Goal: Task Accomplishment & Management: Manage account settings

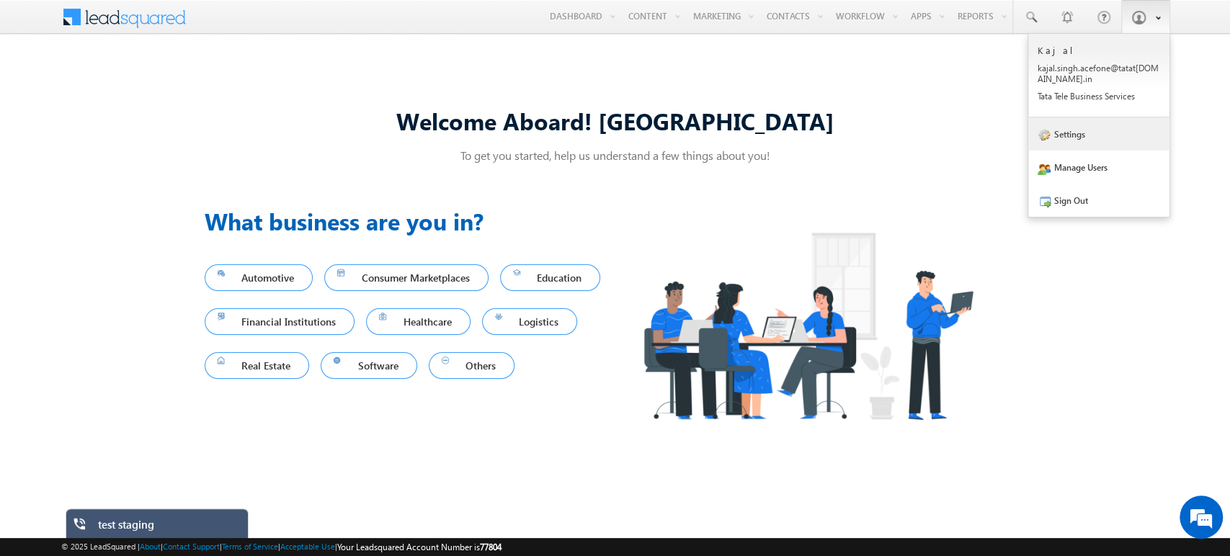
click at [1090, 143] on link "Settings" at bounding box center [1099, 133] width 141 height 33
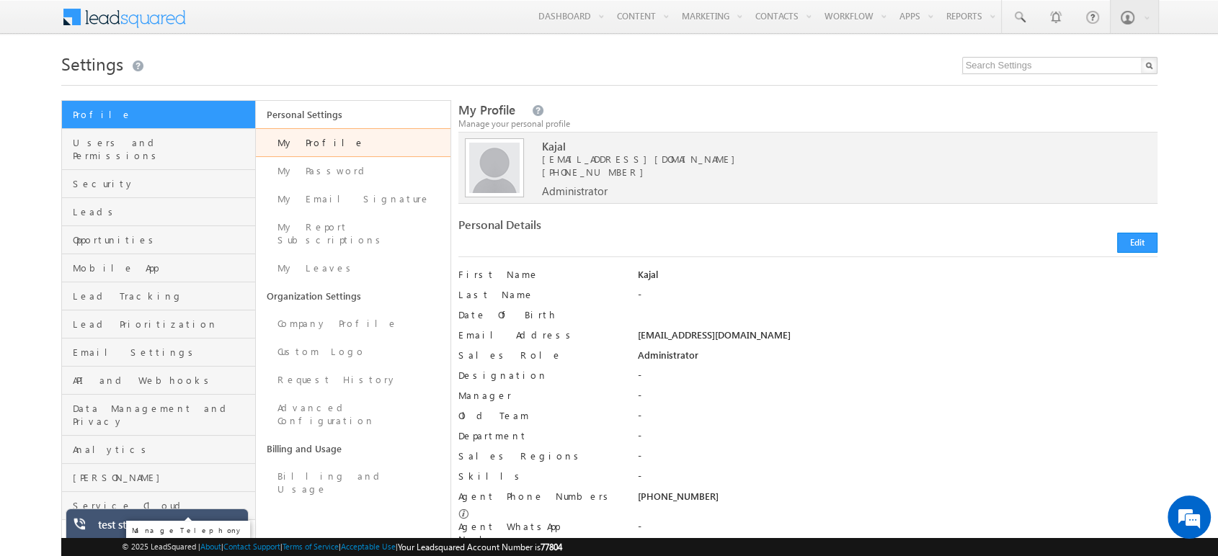
click at [84, 528] on span "Telephony" at bounding box center [162, 534] width 179 height 13
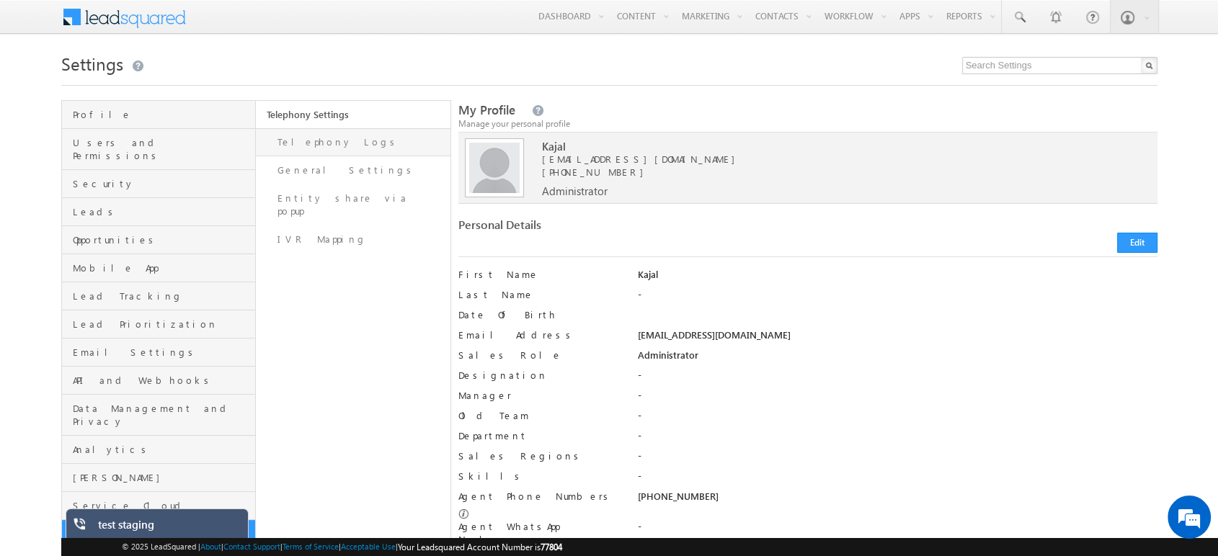
click at [329, 142] on link "Telephony Logs" at bounding box center [353, 142] width 195 height 28
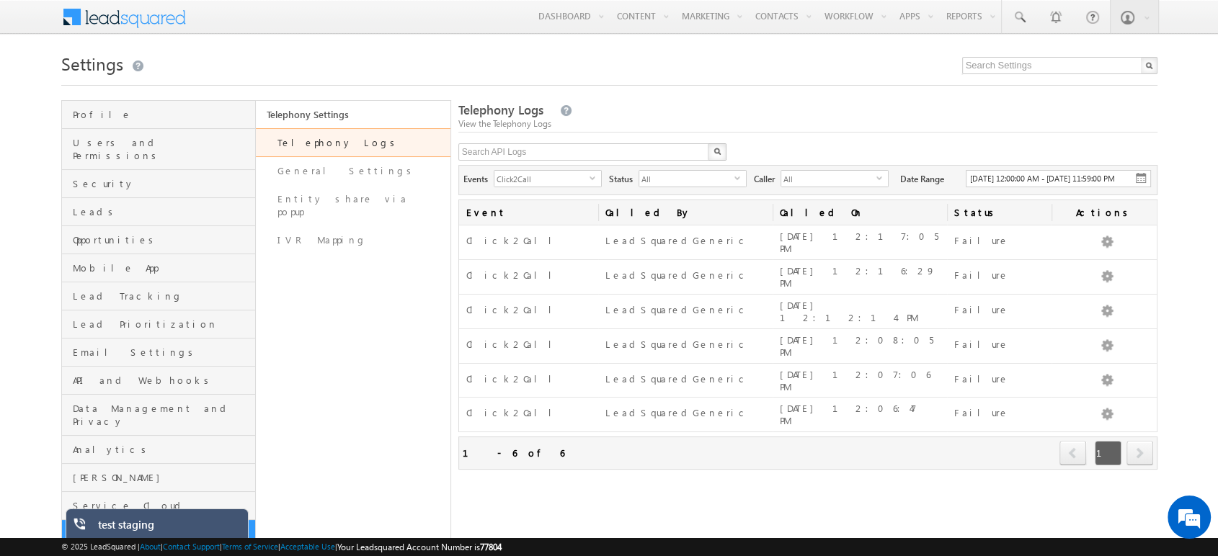
drag, startPoint x: 838, startPoint y: 97, endPoint x: 757, endPoint y: 84, distance: 81.8
click at [757, 84] on div at bounding box center [609, 80] width 1096 height 9
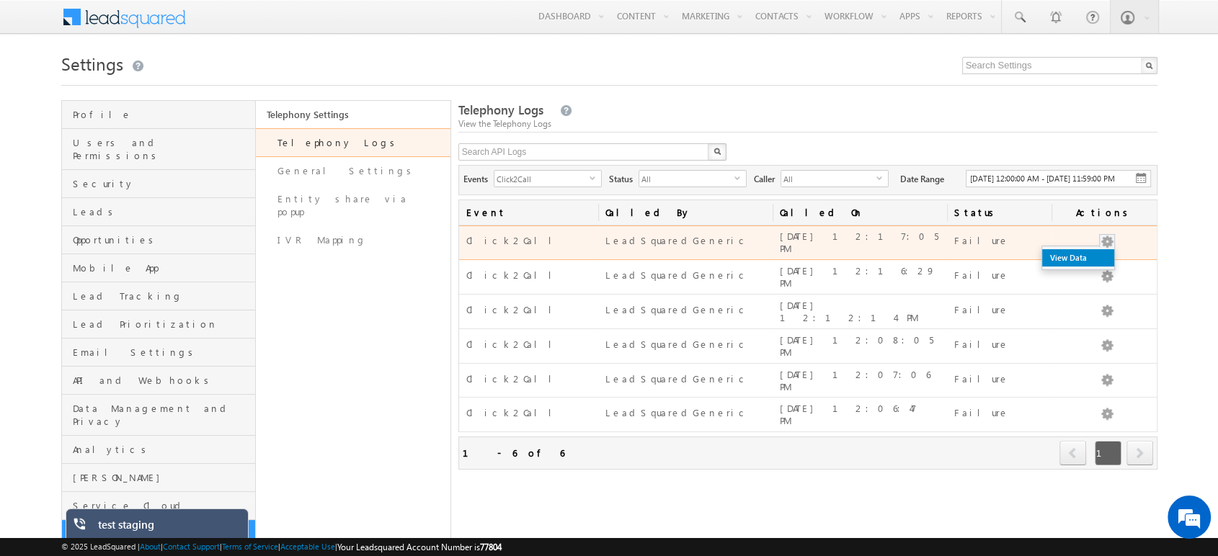
click at [1097, 266] on link "View Data" at bounding box center [1078, 257] width 72 height 17
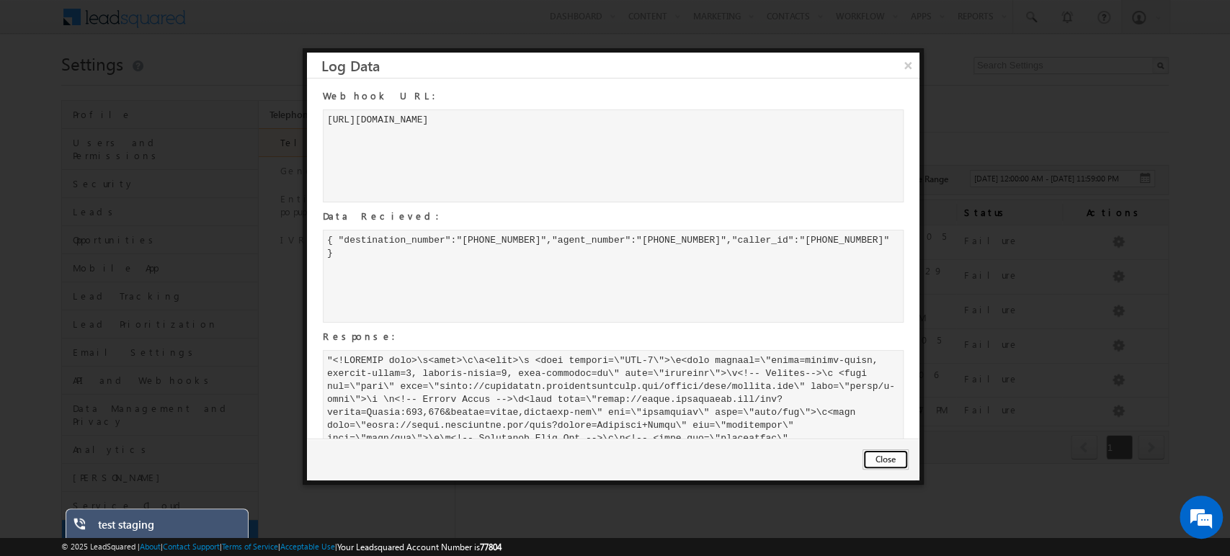
click at [892, 461] on button "Close" at bounding box center [886, 460] width 46 height 20
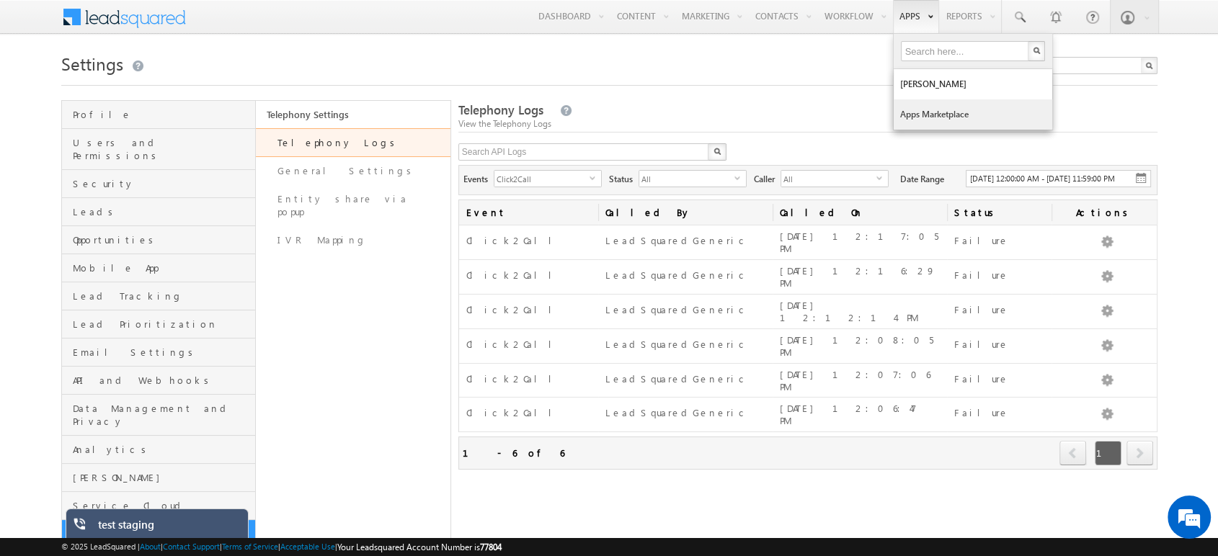
click at [923, 112] on link "Apps Marketplace" at bounding box center [973, 114] width 159 height 30
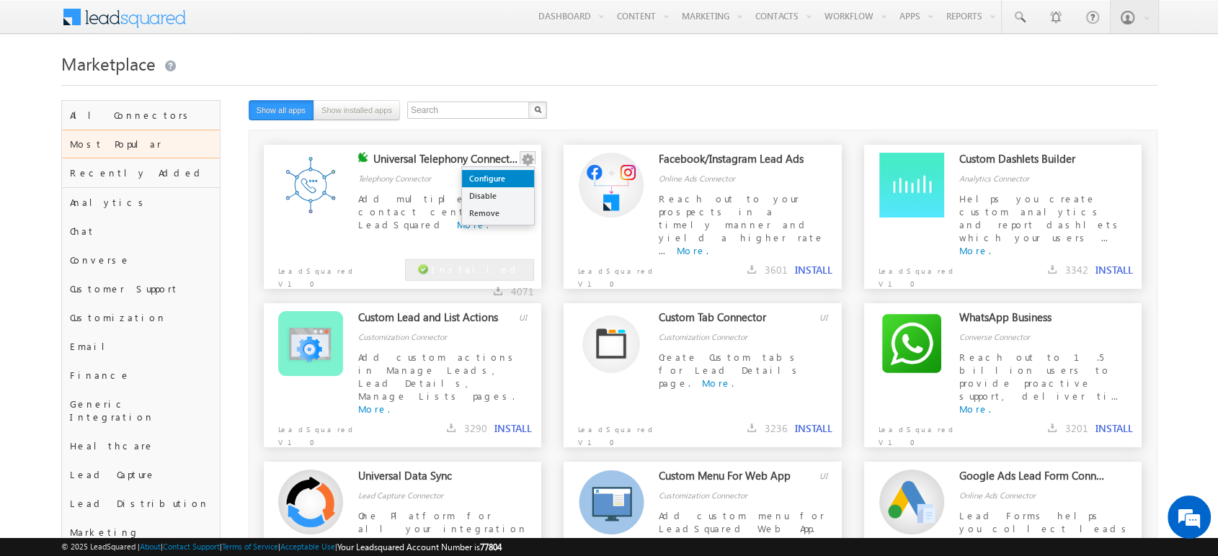
click at [515, 183] on link "Configure" at bounding box center [498, 178] width 72 height 17
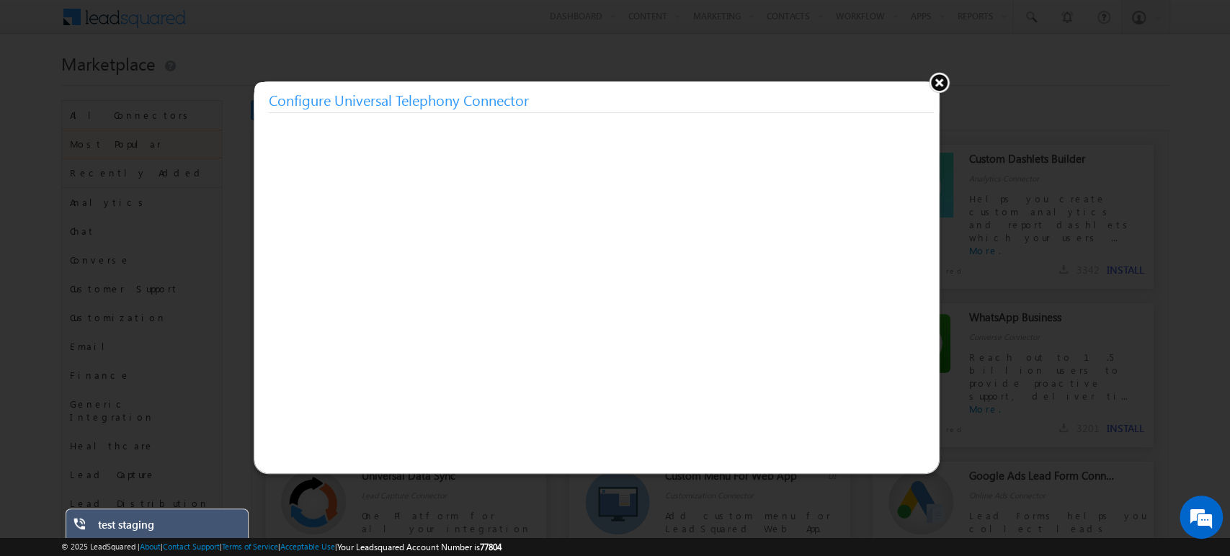
click at [936, 97] on div "Configure Universal Telephony Connector" at bounding box center [596, 97] width 685 height 31
click at [944, 85] on button at bounding box center [939, 82] width 22 height 22
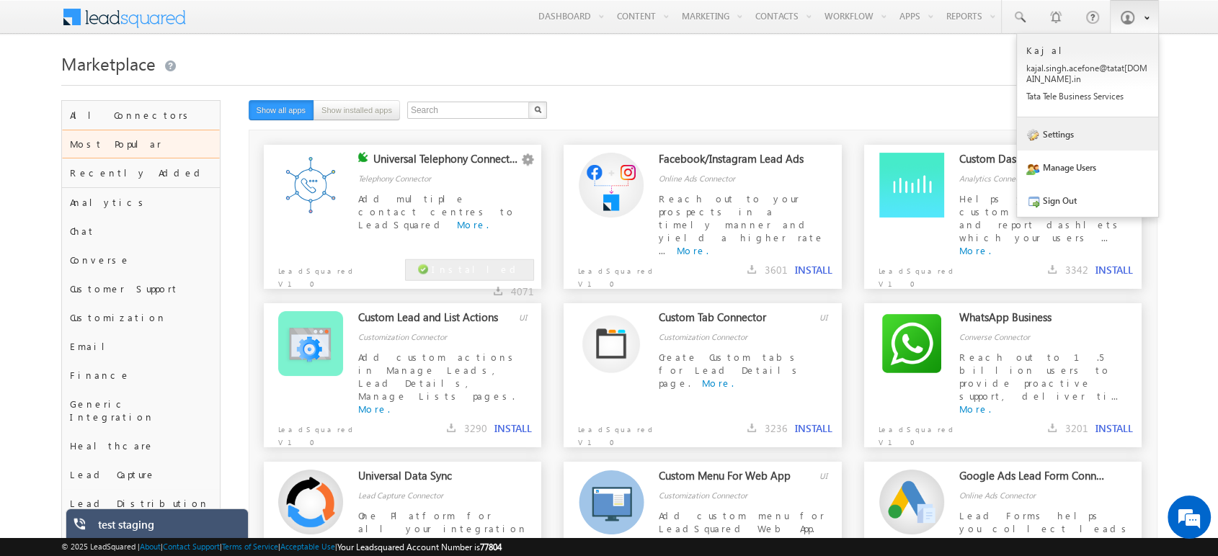
click at [1061, 143] on link "Settings" at bounding box center [1087, 133] width 141 height 33
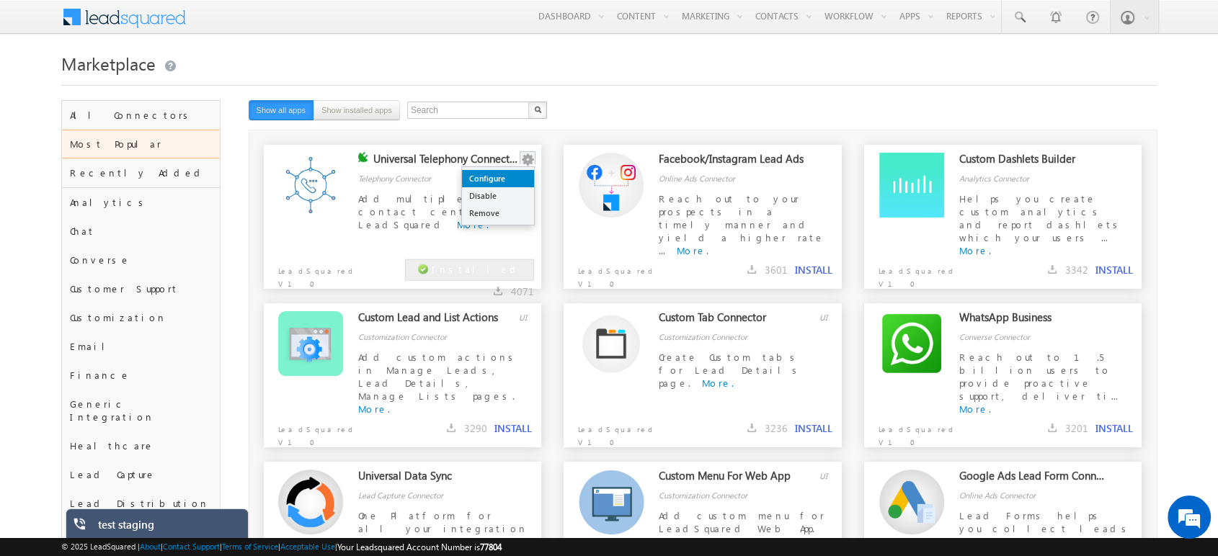
click at [516, 177] on link "Configure" at bounding box center [498, 178] width 72 height 17
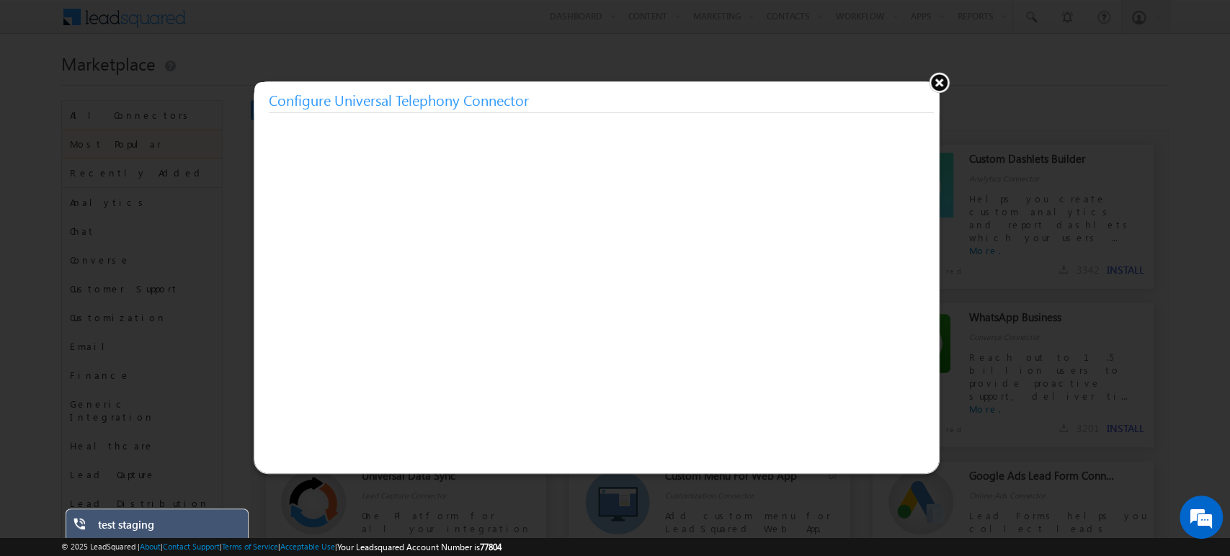
click at [940, 81] on button at bounding box center [939, 82] width 22 height 22
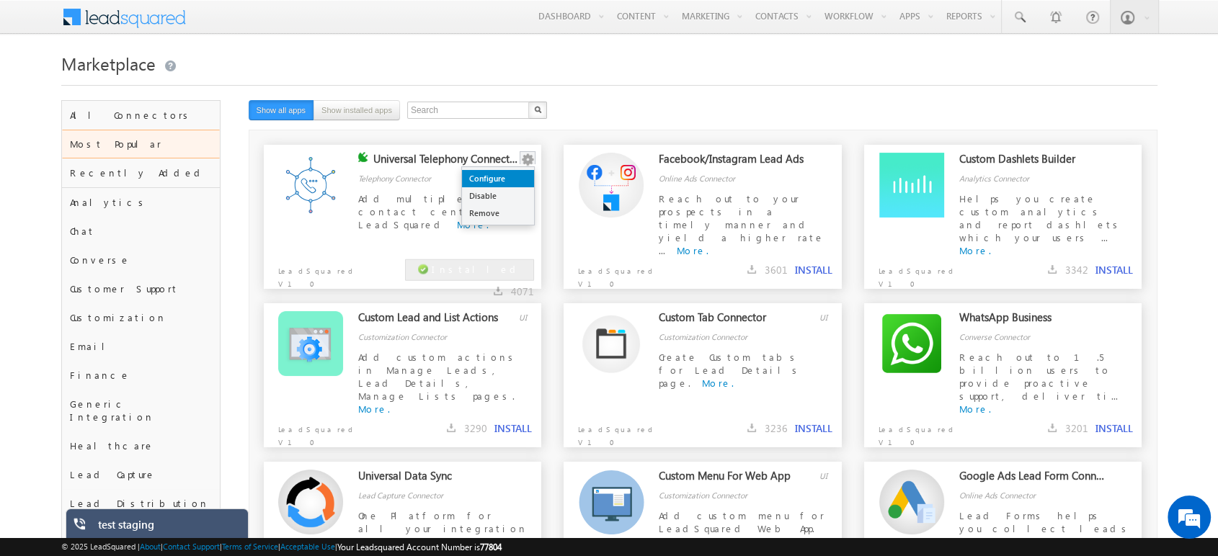
click at [513, 173] on link "Configure" at bounding box center [498, 178] width 72 height 17
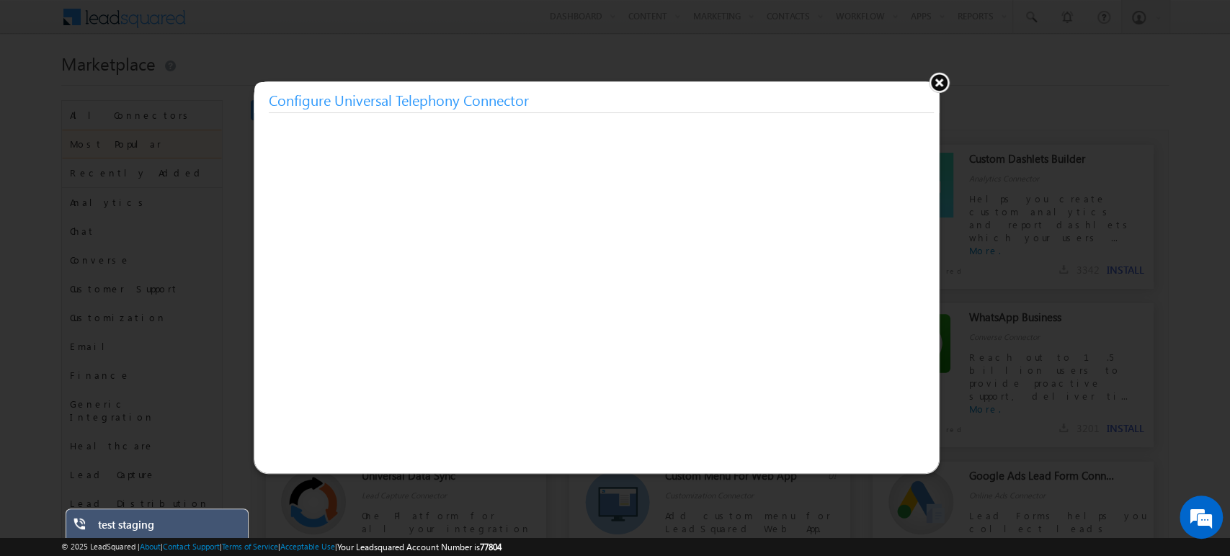
click at [935, 84] on button at bounding box center [939, 82] width 22 height 22
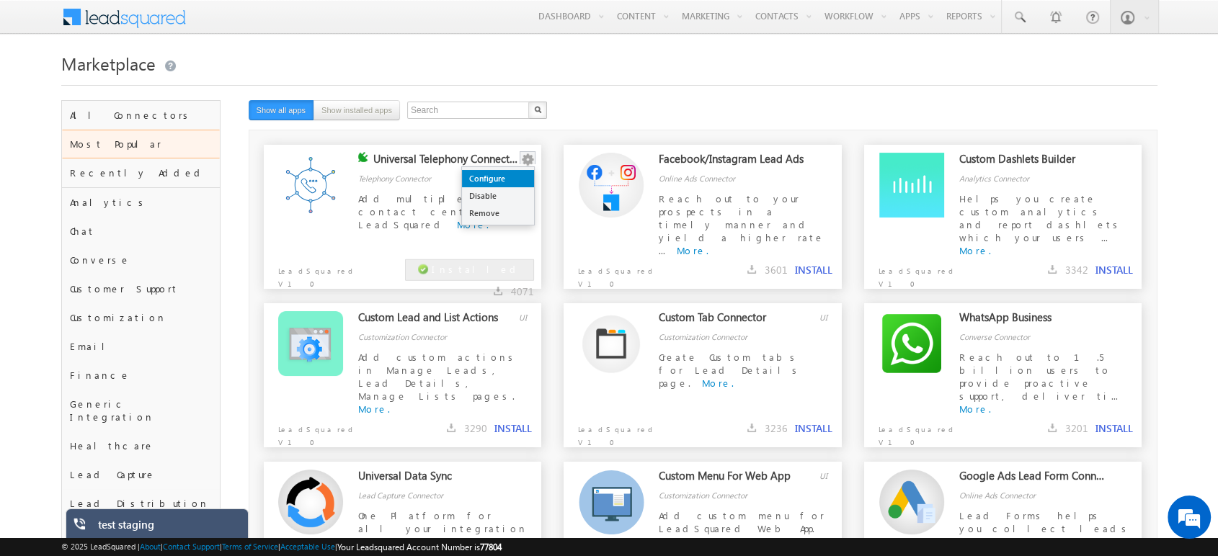
click at [509, 185] on link "Configure" at bounding box center [498, 178] width 72 height 17
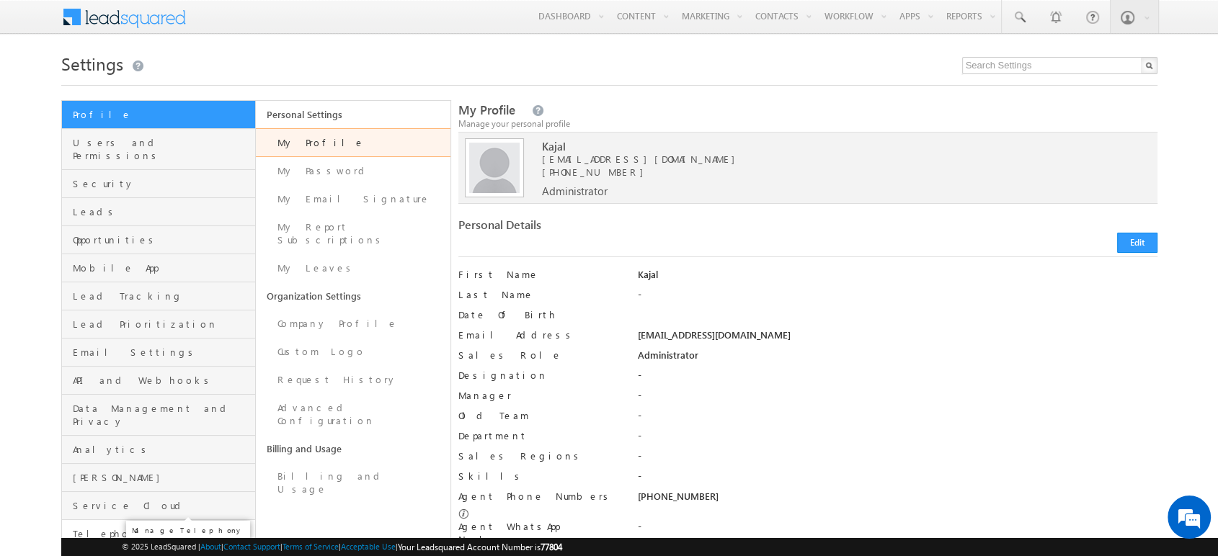
click at [104, 528] on span "Telephony" at bounding box center [162, 534] width 179 height 13
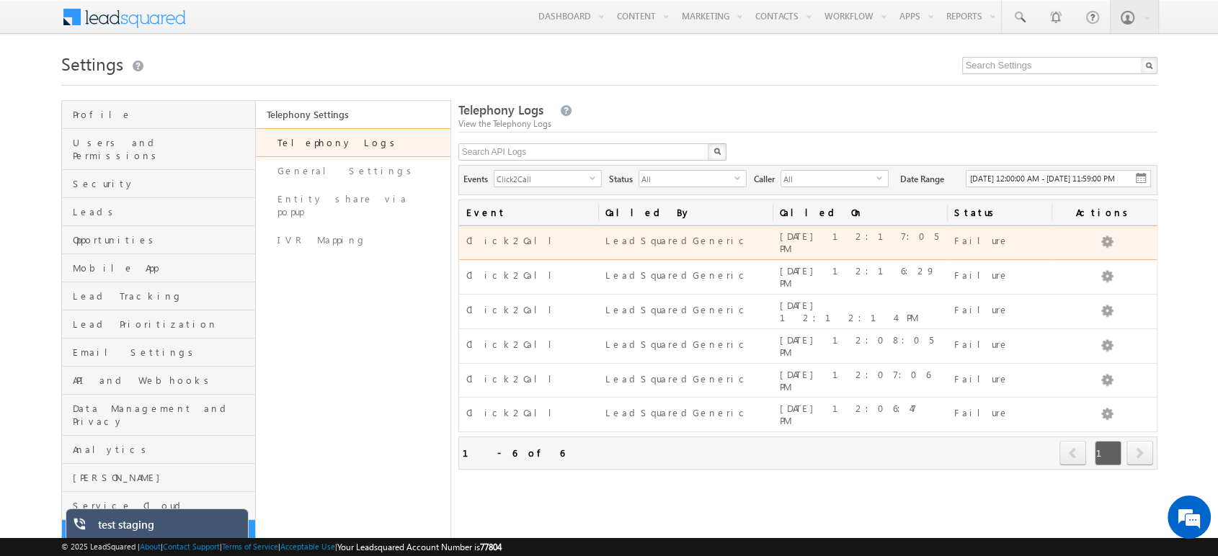
click at [1085, 254] on div "View Data" at bounding box center [1107, 243] width 83 height 22
click at [1088, 267] on link "View Data" at bounding box center [1078, 257] width 72 height 17
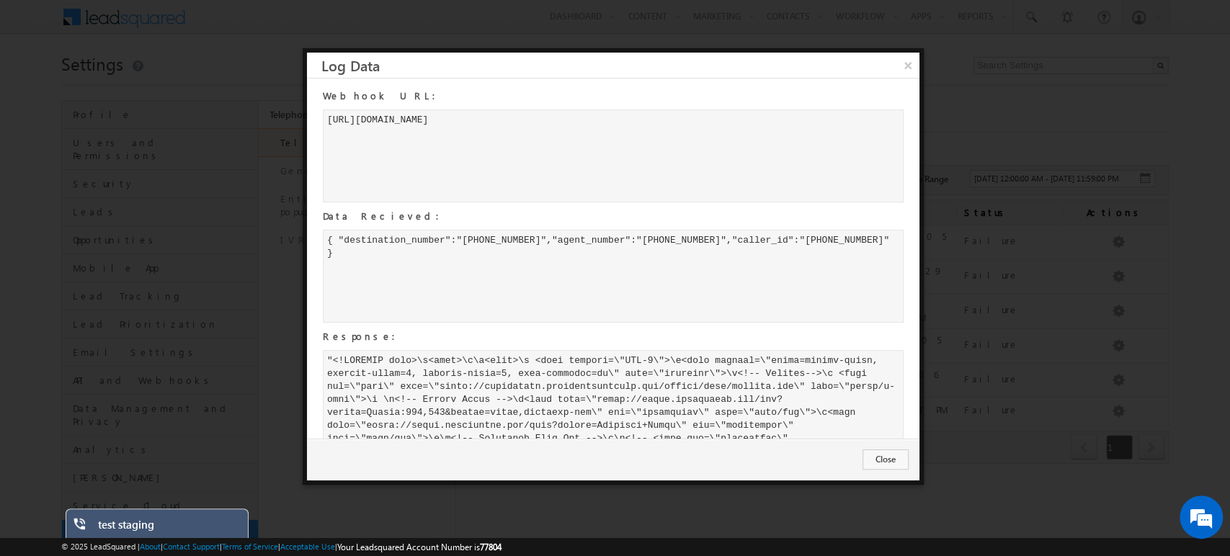
drag, startPoint x: 629, startPoint y: 117, endPoint x: 319, endPoint y: 126, distance: 310.1
click at [319, 126] on div "Webhook URL: https://cloudphone.tatateleservices.com/click-to-call Data Recieve…" at bounding box center [606, 464] width 598 height 756
click at [913, 60] on button "×" at bounding box center [908, 65] width 24 height 25
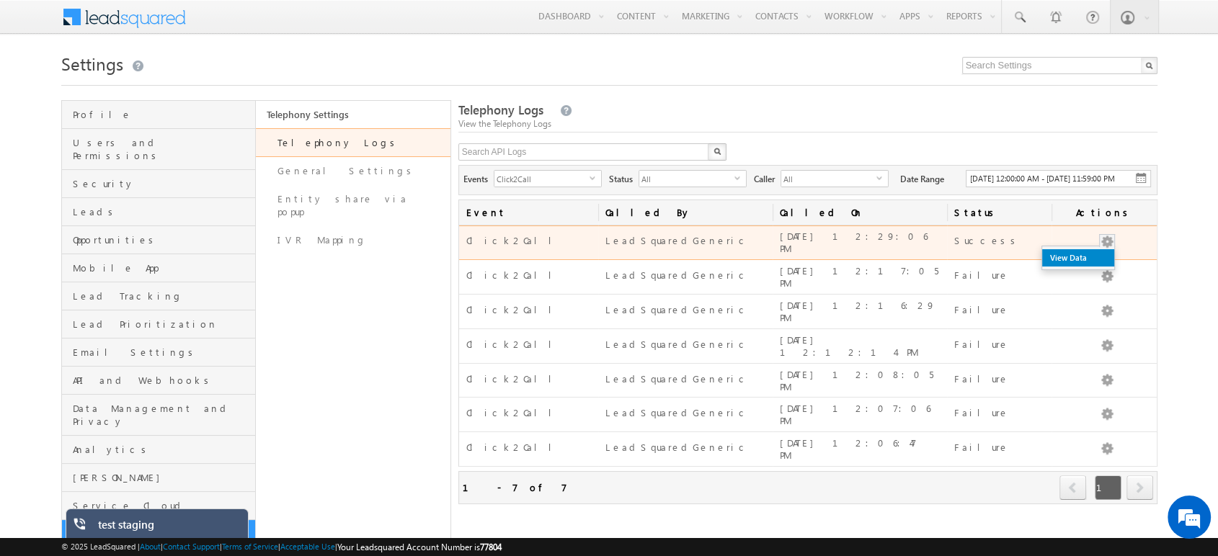
click at [1086, 267] on link "View Data" at bounding box center [1078, 257] width 72 height 17
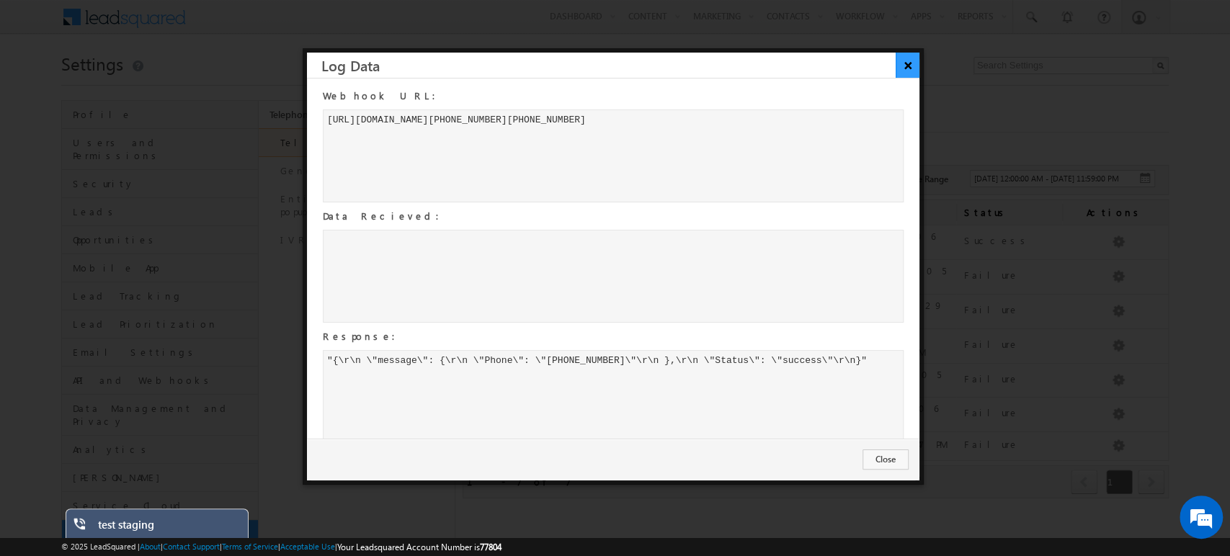
click at [902, 67] on button "×" at bounding box center [908, 65] width 24 height 25
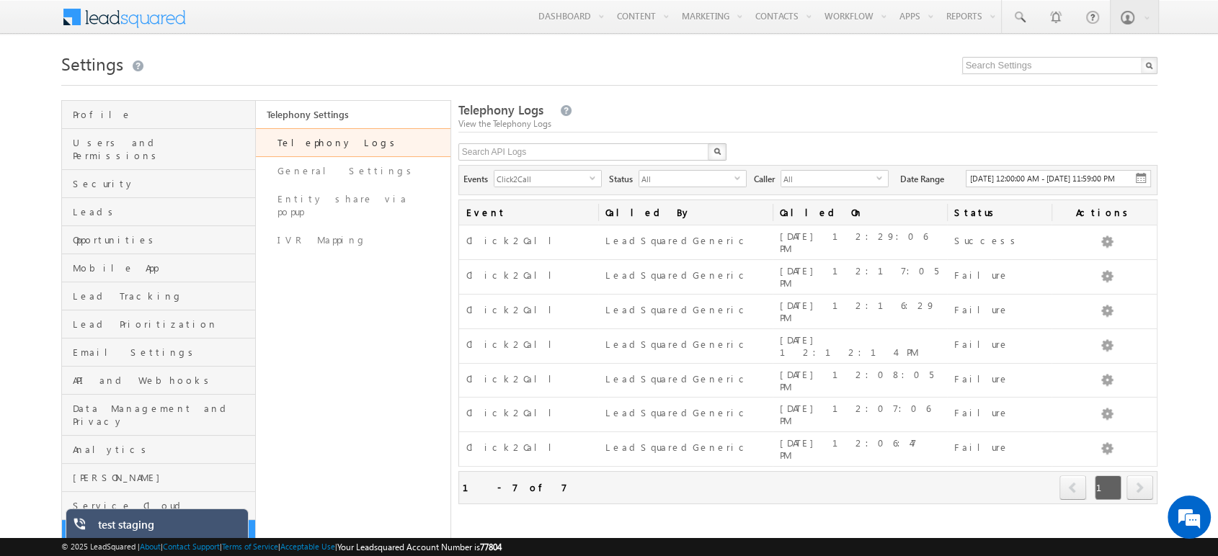
click at [893, 129] on div "View the Telephony Logs" at bounding box center [807, 123] width 699 height 13
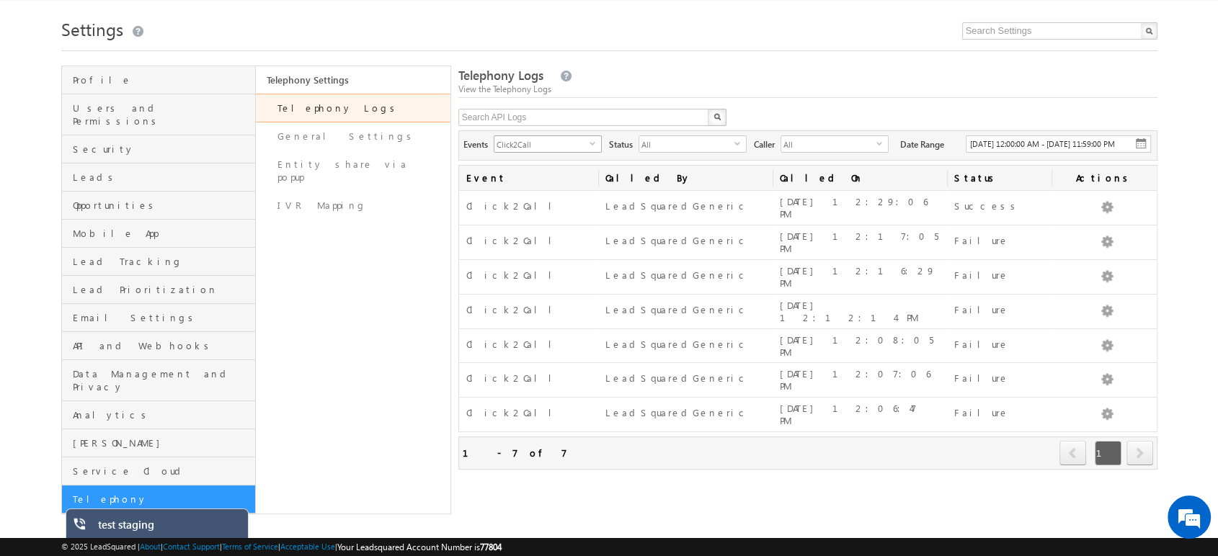
click at [522, 146] on span "Click2Call" at bounding box center [541, 144] width 95 height 16
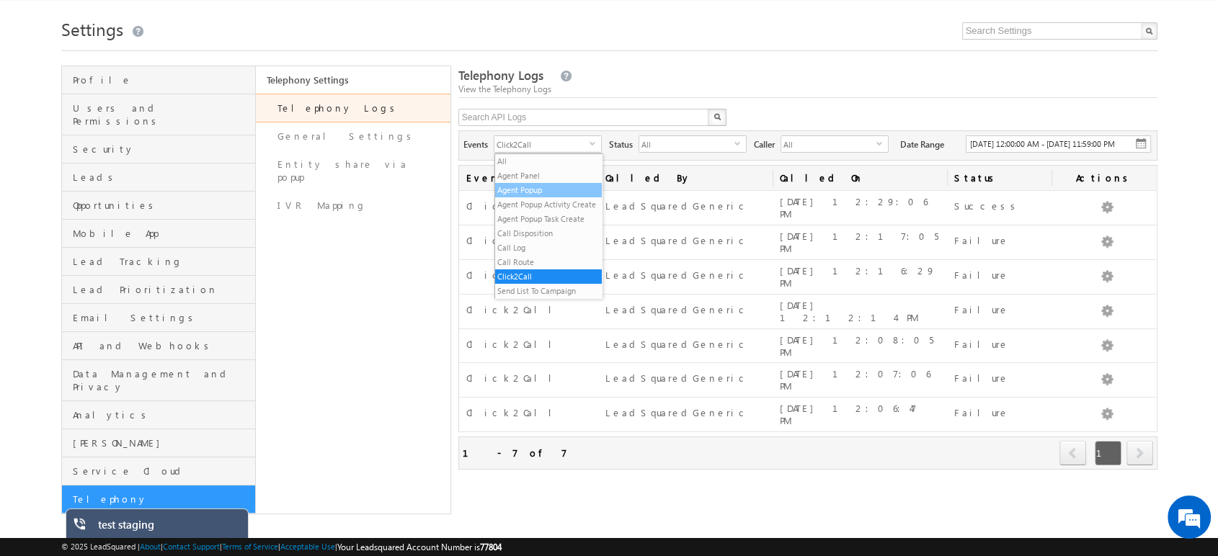
click at [539, 187] on li "Agent Popup" at bounding box center [548, 190] width 107 height 14
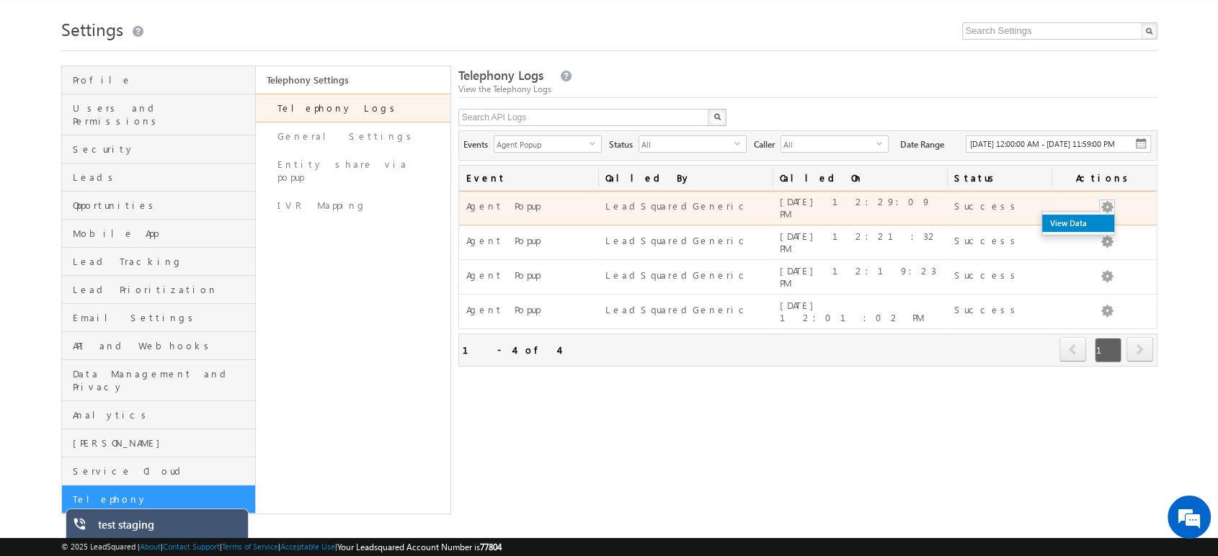
click at [1089, 226] on link "View Data" at bounding box center [1078, 223] width 72 height 17
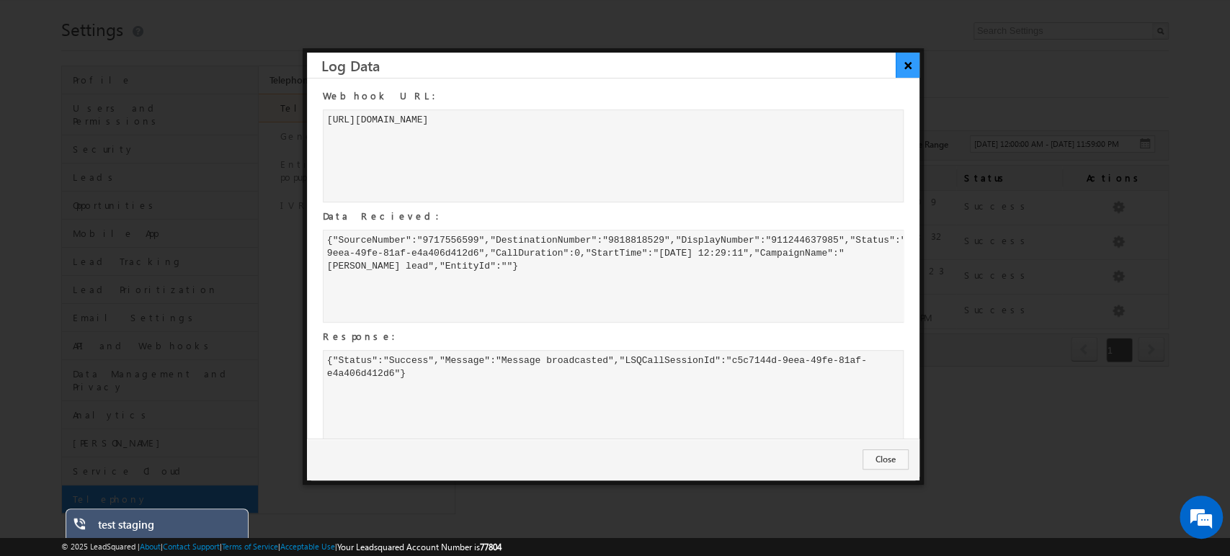
click at [908, 61] on button "×" at bounding box center [908, 65] width 24 height 25
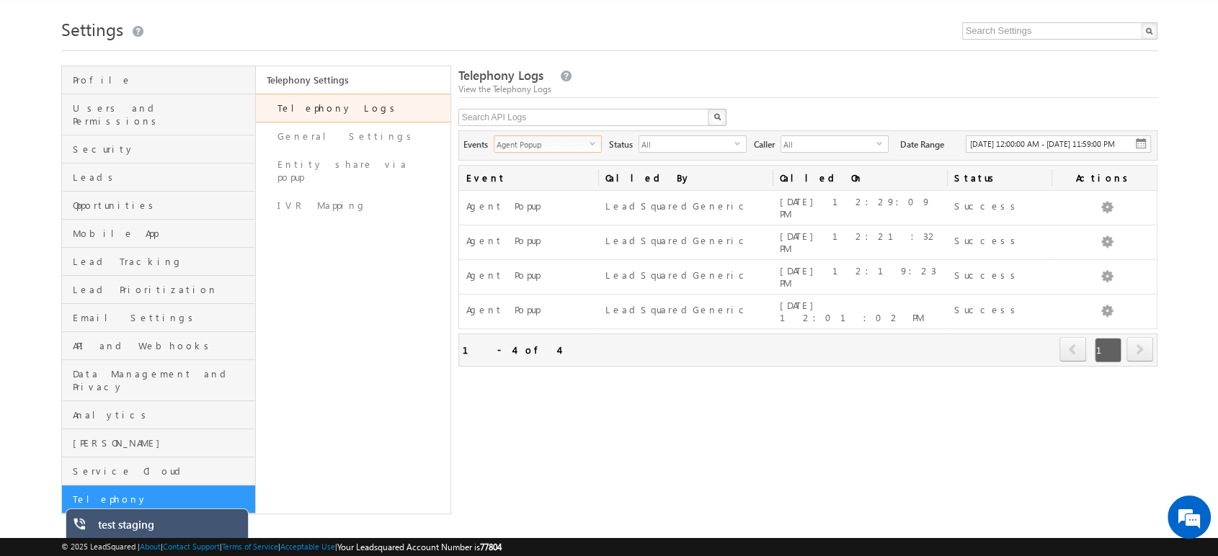
click at [593, 136] on span "select" at bounding box center [596, 148] width 12 height 25
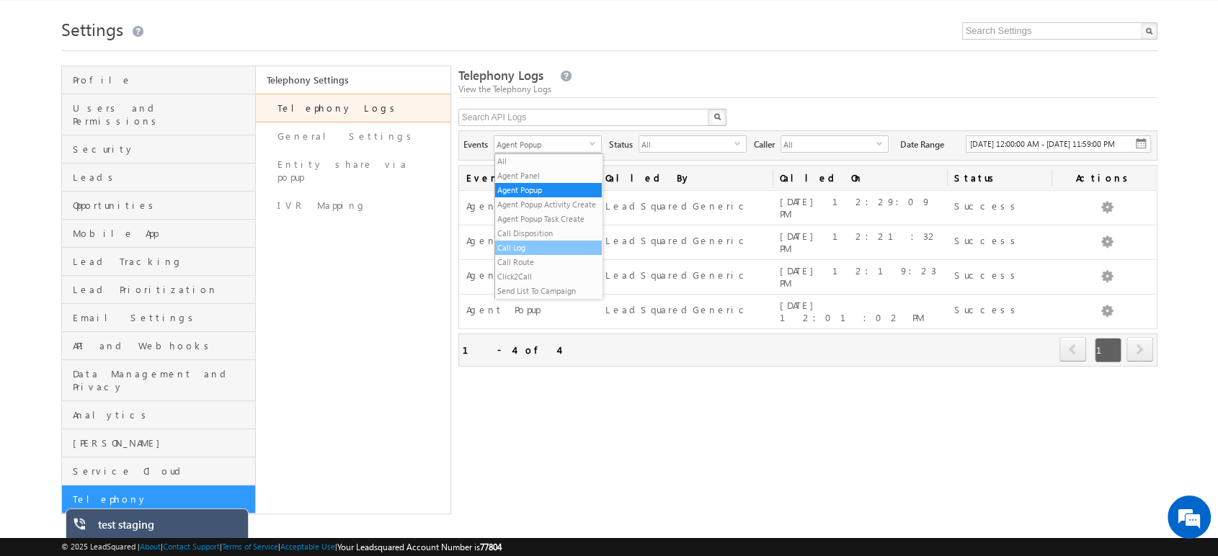
click at [527, 255] on li "Call Log" at bounding box center [548, 248] width 107 height 14
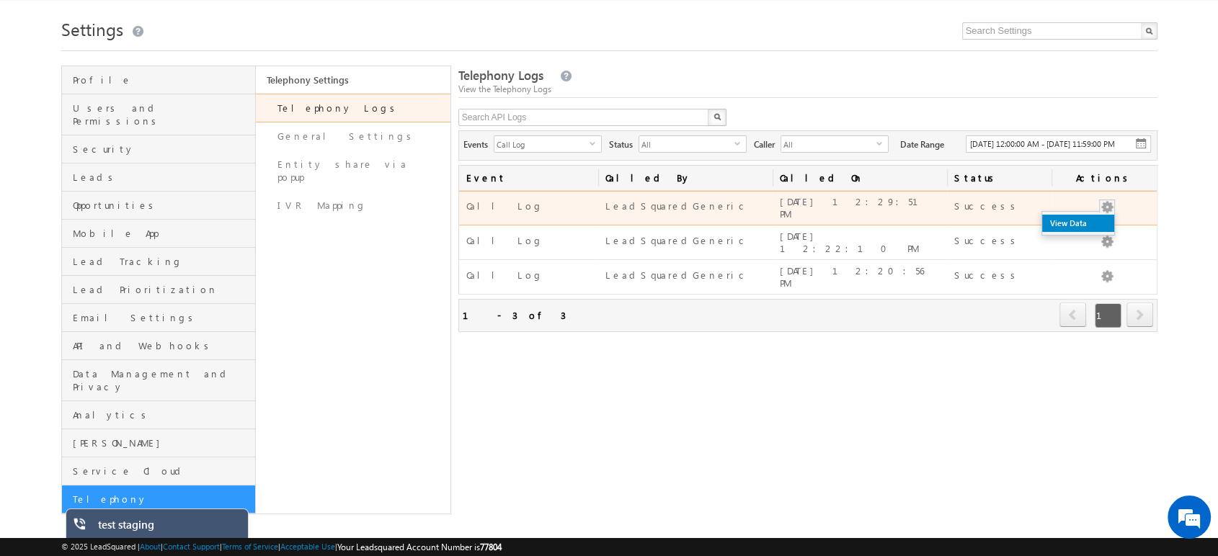
click at [1088, 232] on link "View Data" at bounding box center [1078, 223] width 72 height 17
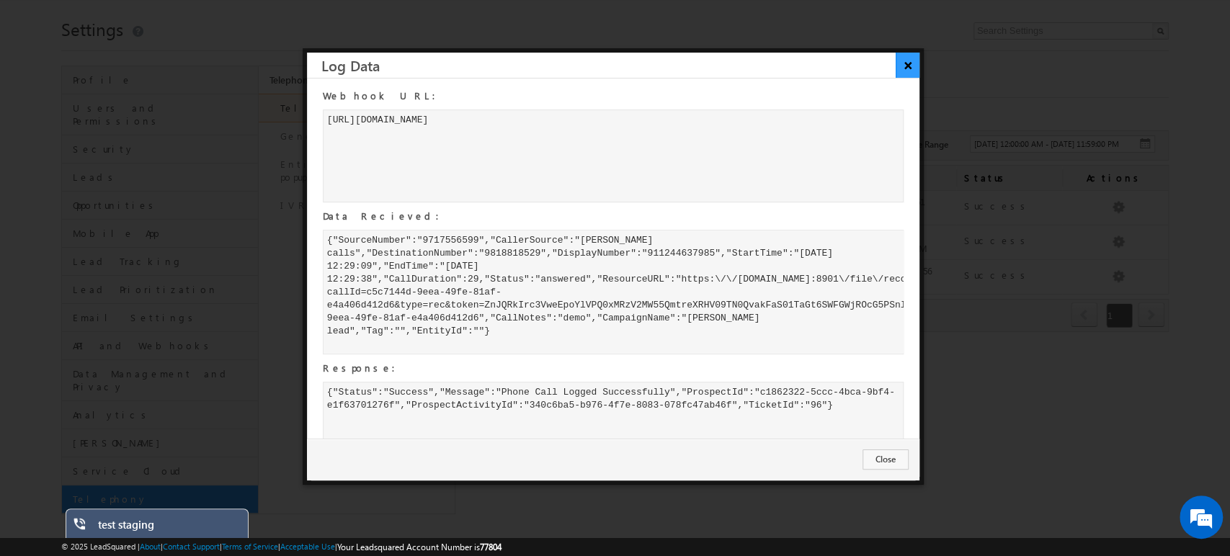
click at [908, 70] on button "×" at bounding box center [908, 65] width 24 height 25
